Goal: Navigation & Orientation: Go to known website

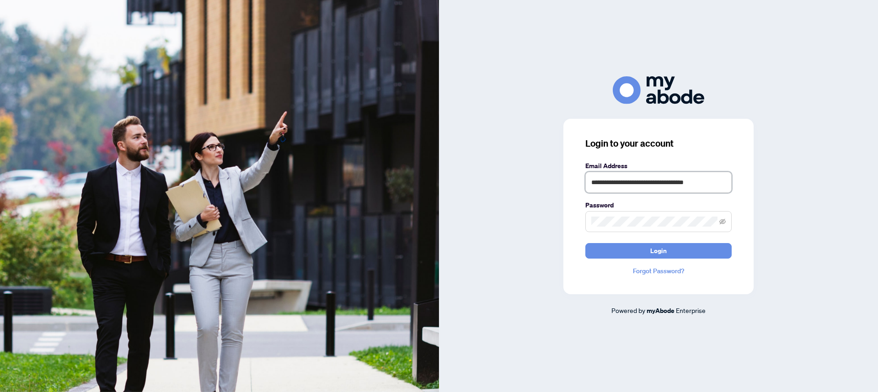
click at [688, 177] on input "**********" at bounding box center [658, 182] width 146 height 21
type input "**********"
click at [620, 255] on button "Login" at bounding box center [658, 251] width 146 height 16
